Goal: Information Seeking & Learning: Learn about a topic

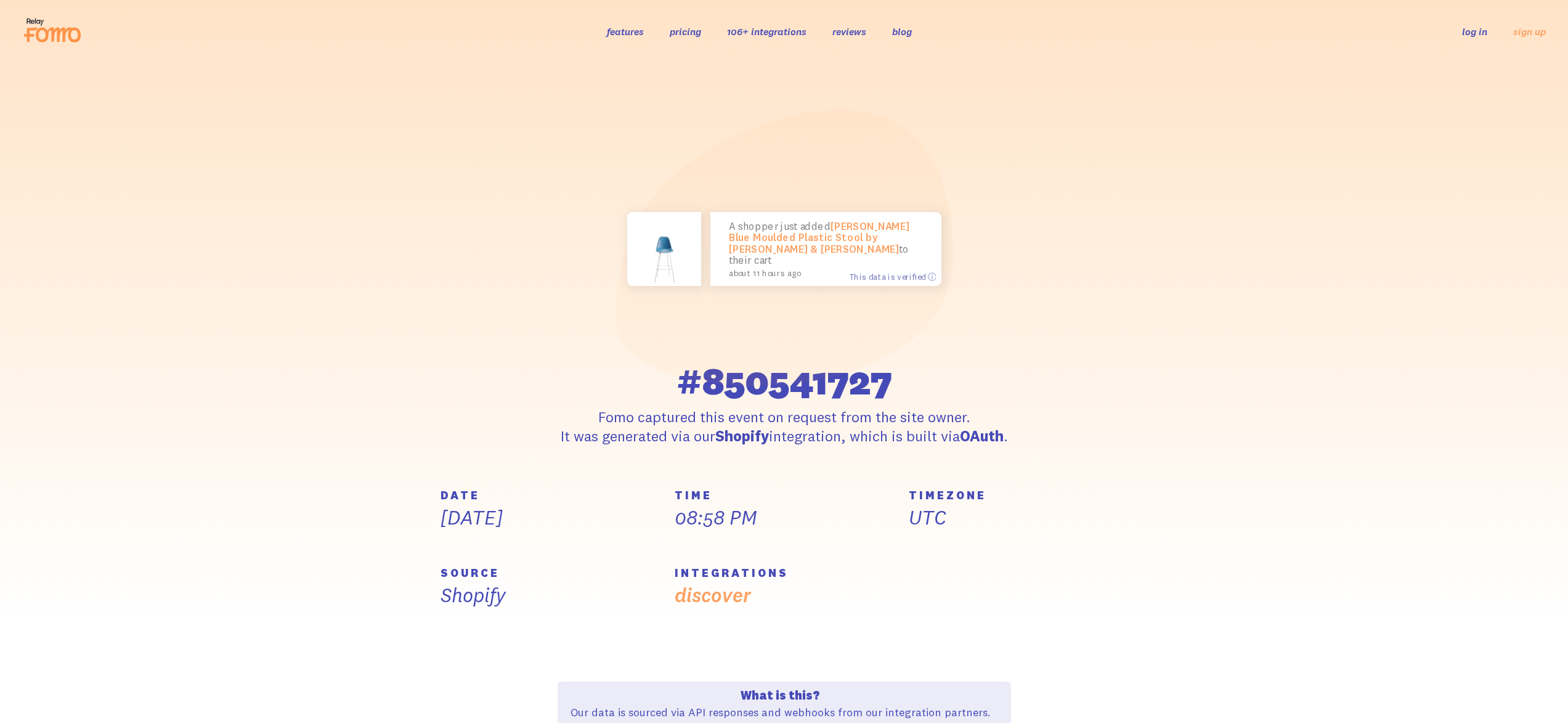
click at [703, 34] on ul "features pricing 106+ integrations reviews blog log in sign up" at bounding box center [773, 32] width 331 height 13
click at [691, 35] on link "pricing" at bounding box center [685, 32] width 32 height 12
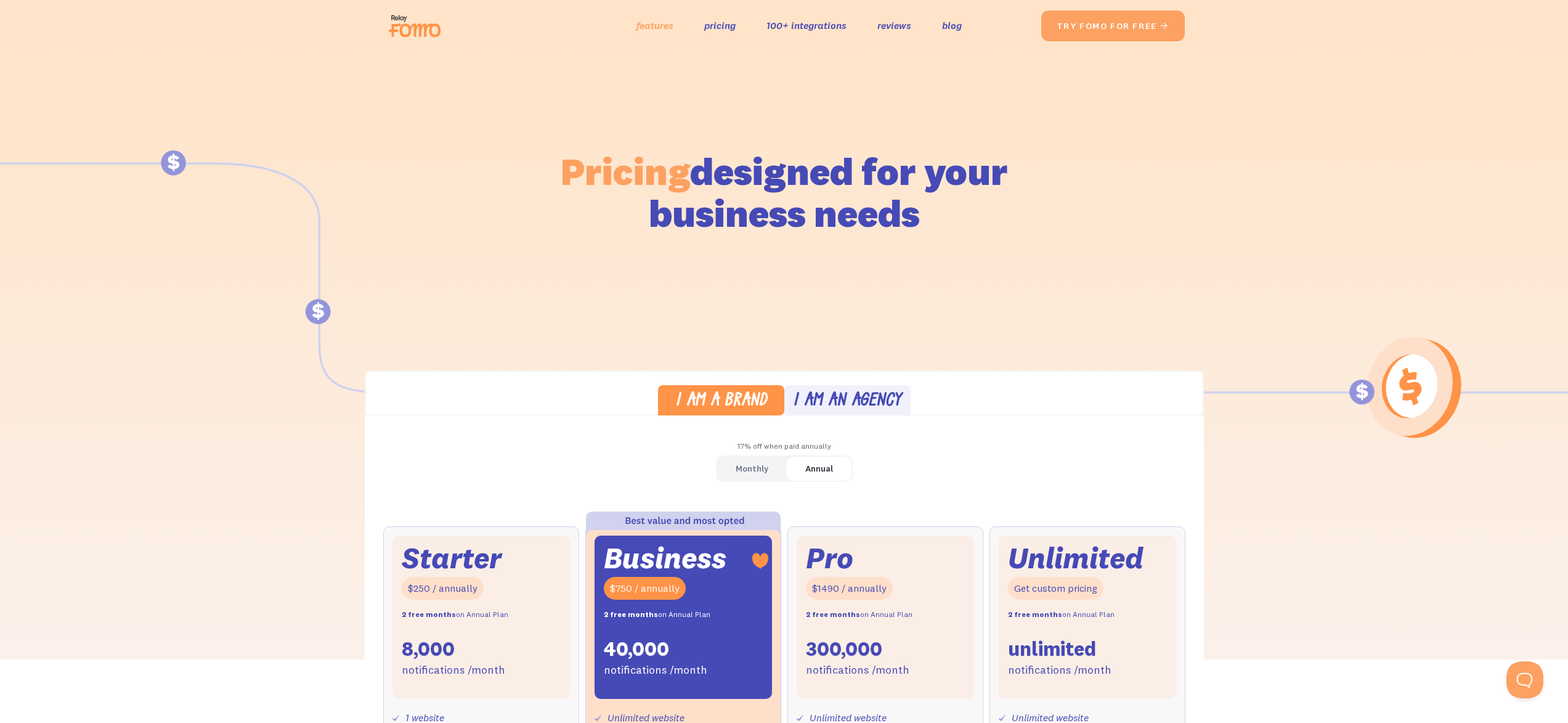
click at [656, 26] on link "features" at bounding box center [655, 25] width 37 height 18
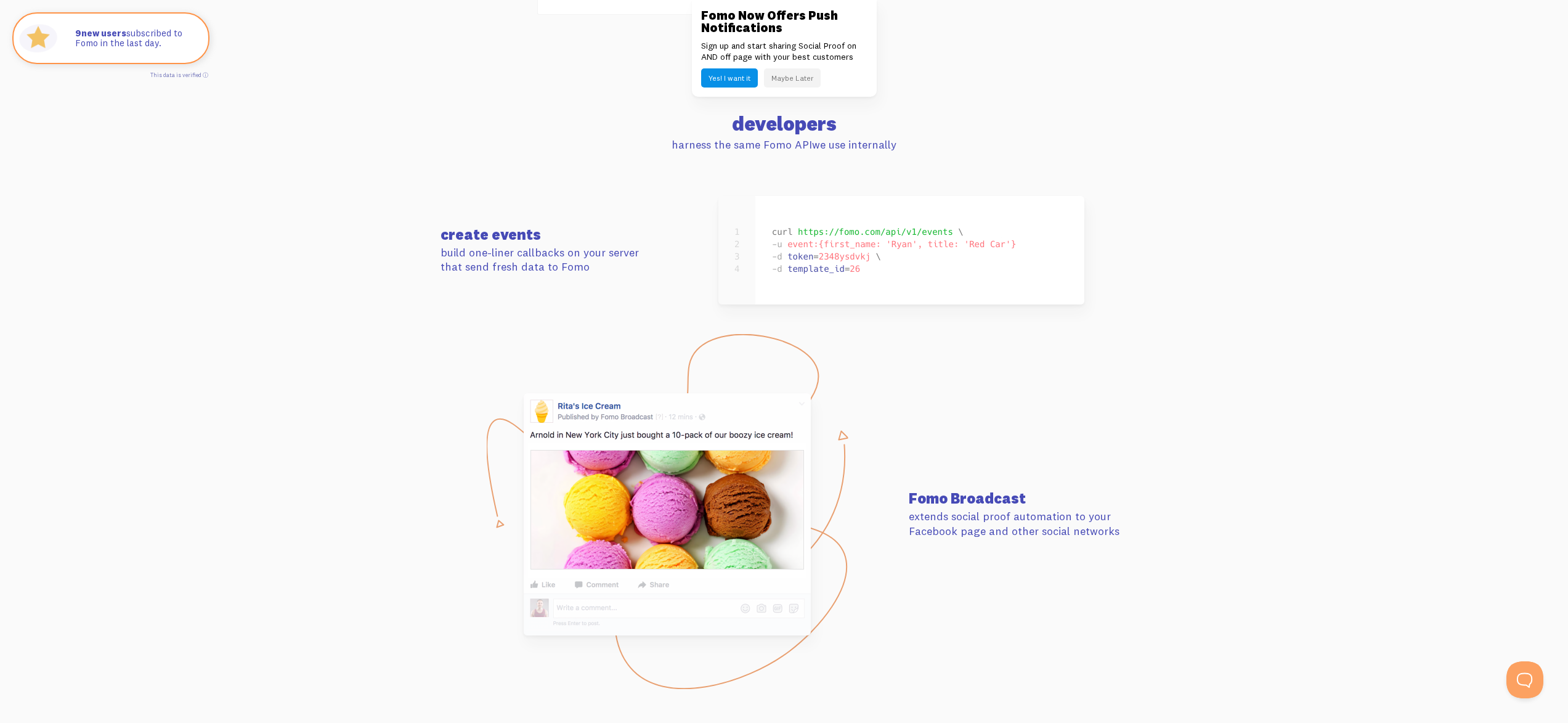
scroll to position [5275, 0]
